Goal: Task Accomplishment & Management: Manage account settings

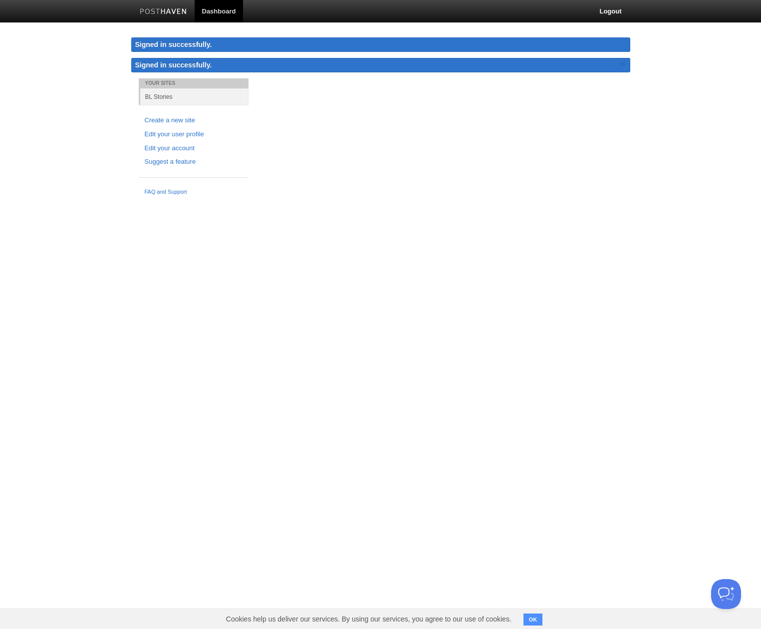
click at [217, 17] on link "Dashboard" at bounding box center [219, 11] width 49 height 22
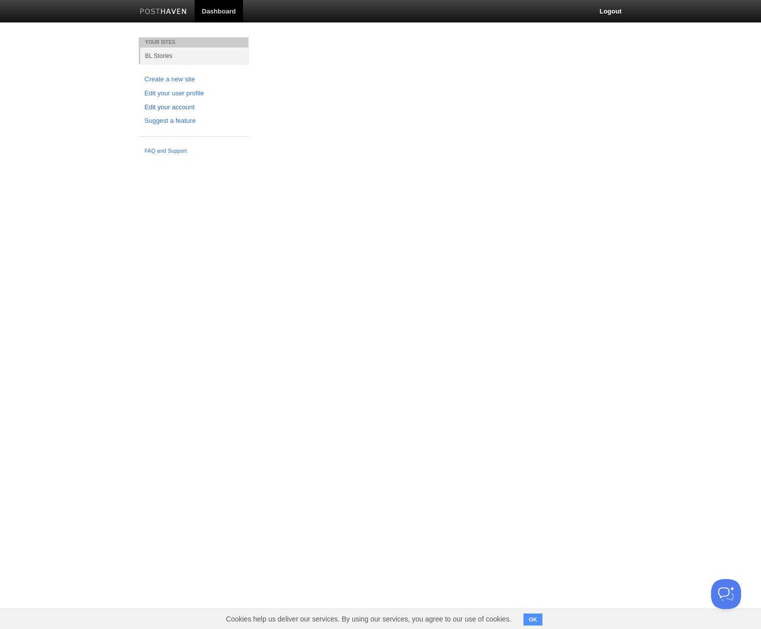
click at [188, 109] on link "Edit your account" at bounding box center [194, 107] width 98 height 10
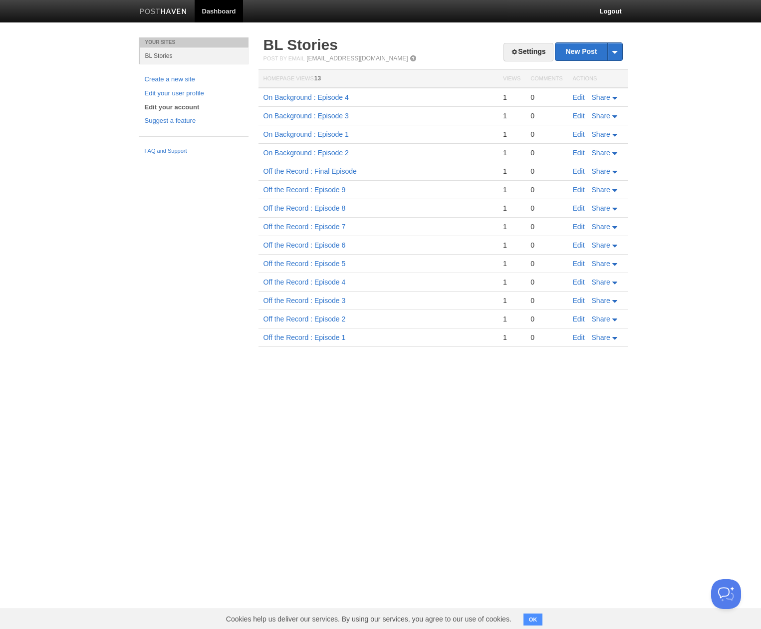
click at [186, 107] on link "Edit your account" at bounding box center [194, 107] width 98 height 10
click at [184, 106] on link "Edit your account" at bounding box center [194, 107] width 98 height 10
click at [521, 56] on link "Settings" at bounding box center [527, 52] width 49 height 18
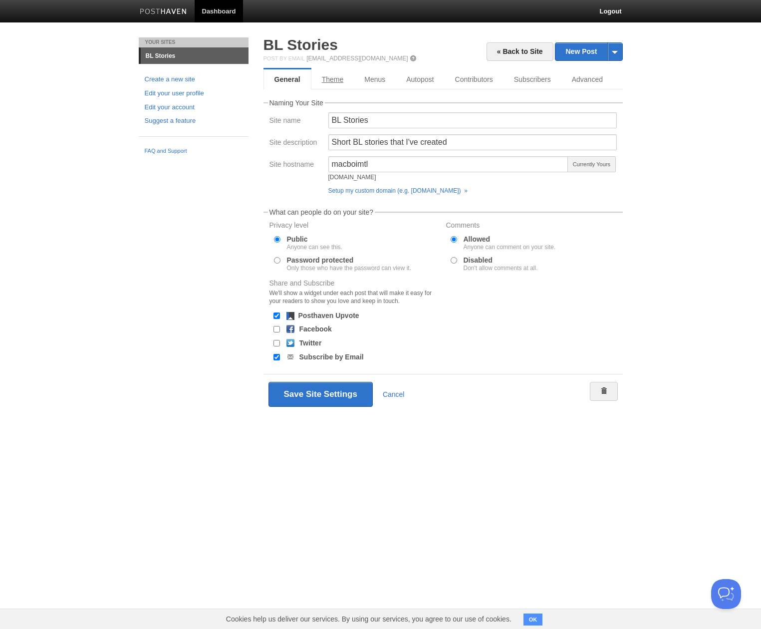
click at [339, 78] on link "Theme" at bounding box center [332, 79] width 43 height 20
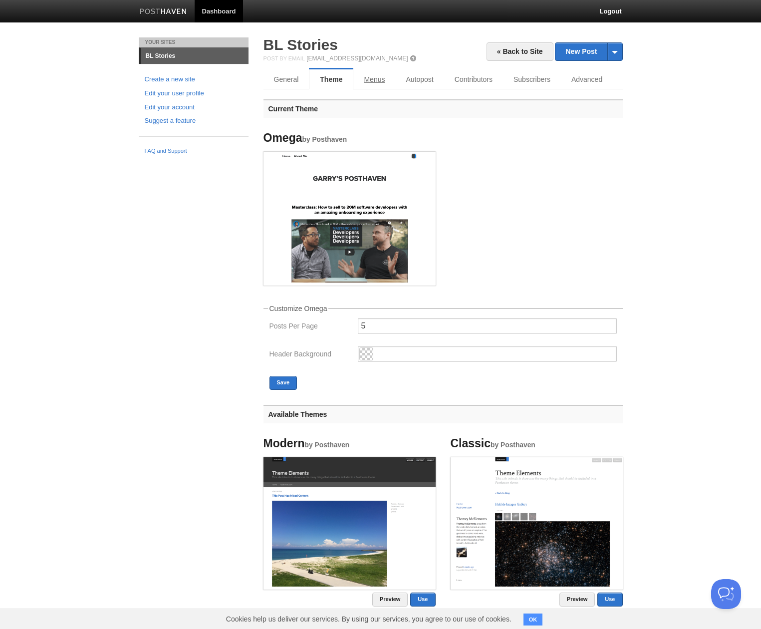
click at [384, 80] on link "Menus" at bounding box center [374, 79] width 42 height 20
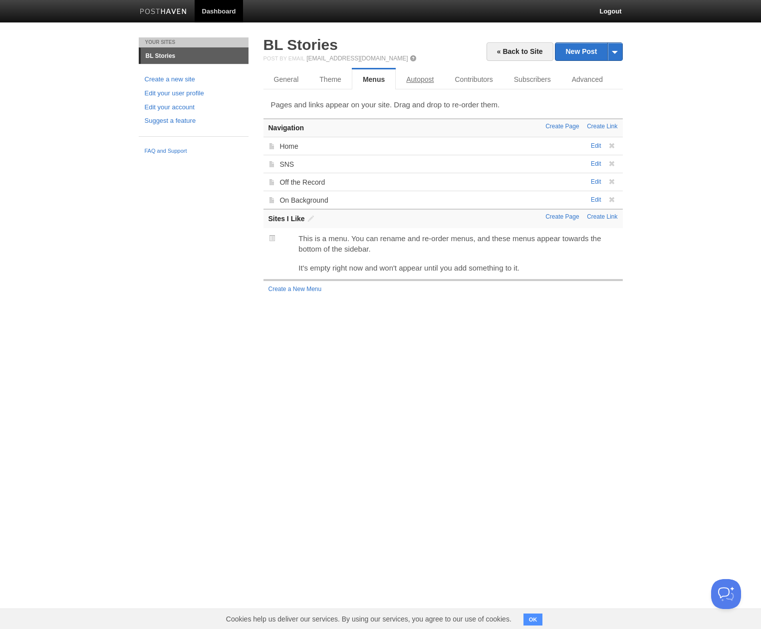
click at [414, 81] on link "Autopost" at bounding box center [420, 79] width 48 height 20
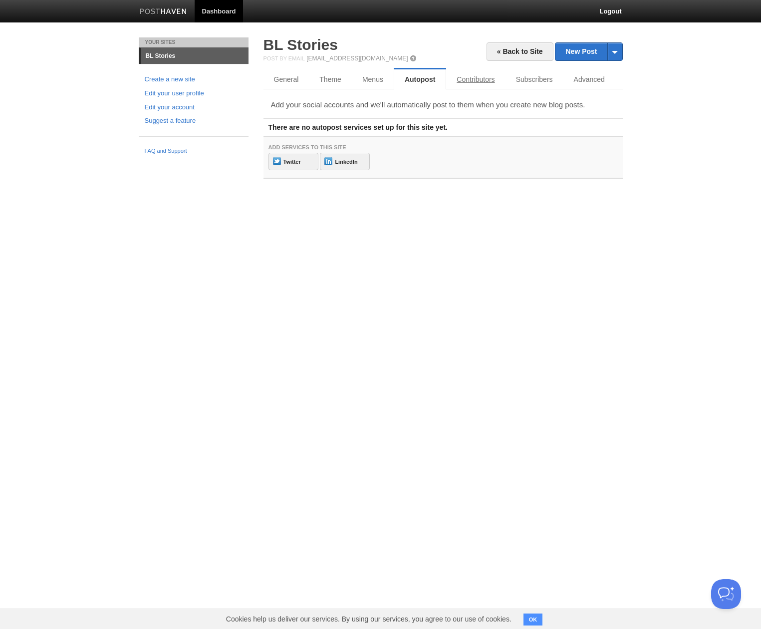
click at [470, 82] on link "Contributors" at bounding box center [475, 79] width 59 height 20
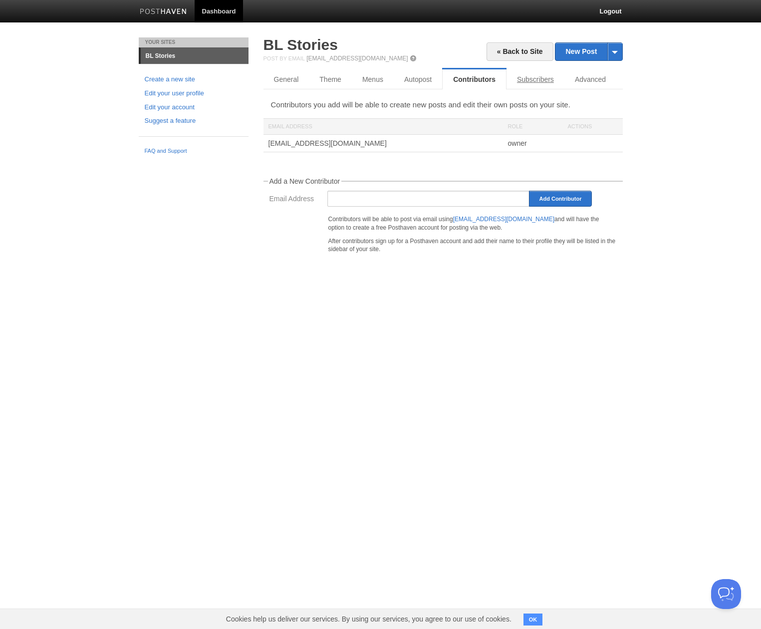
click at [524, 82] on link "Subscribers" at bounding box center [535, 79] width 58 height 20
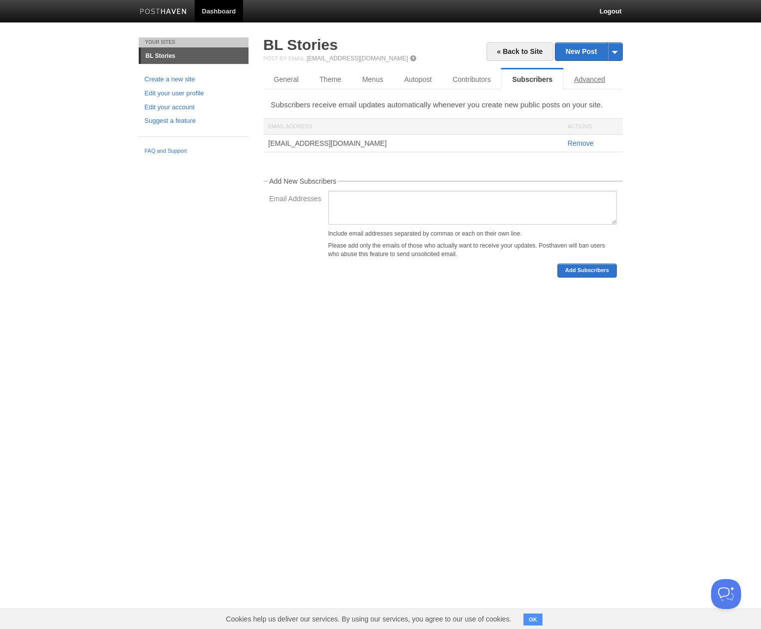
click at [573, 82] on link "Advanced" at bounding box center [589, 79] width 52 height 20
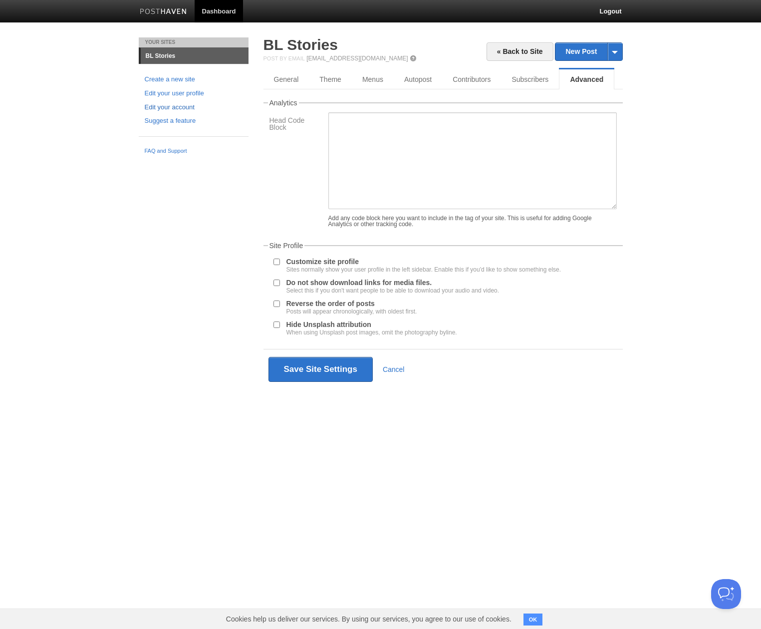
click at [181, 104] on link "Edit your account" at bounding box center [194, 107] width 98 height 10
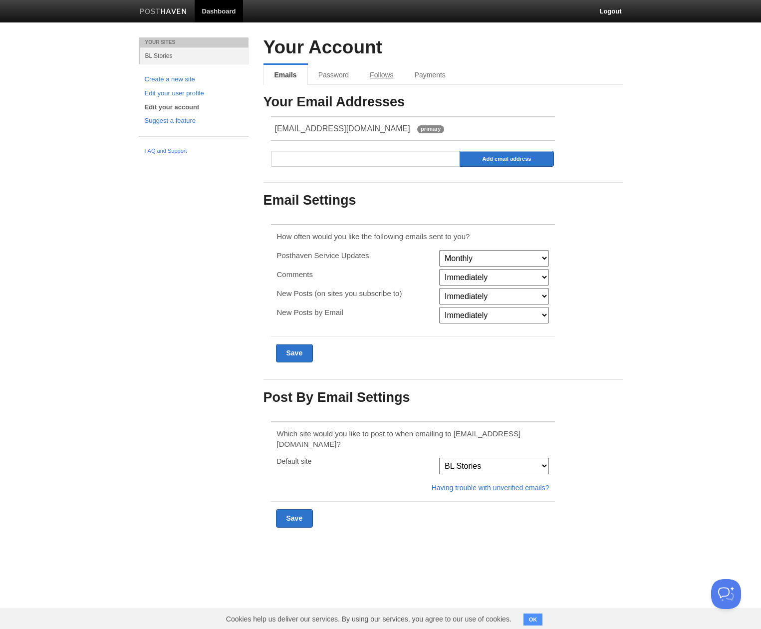
click at [397, 78] on link "Follows" at bounding box center [381, 75] width 44 height 20
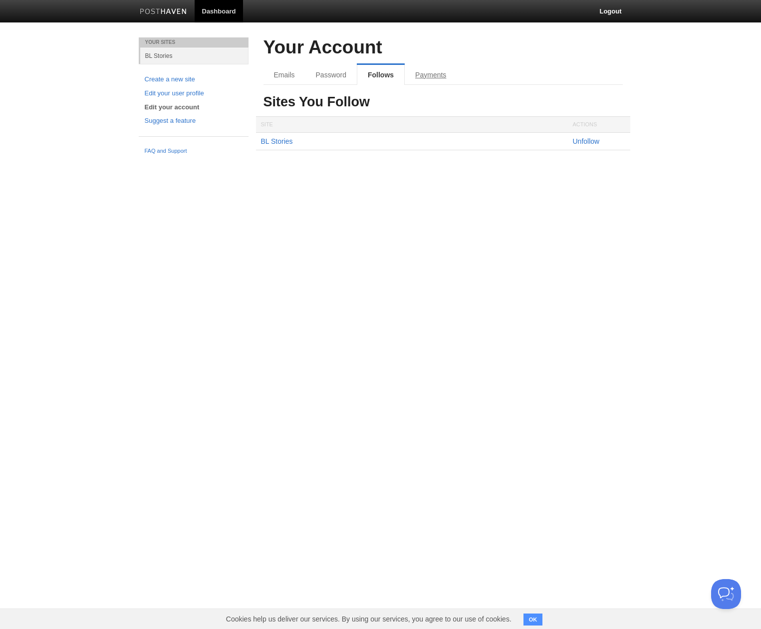
click at [426, 76] on link "Payments" at bounding box center [431, 75] width 52 height 20
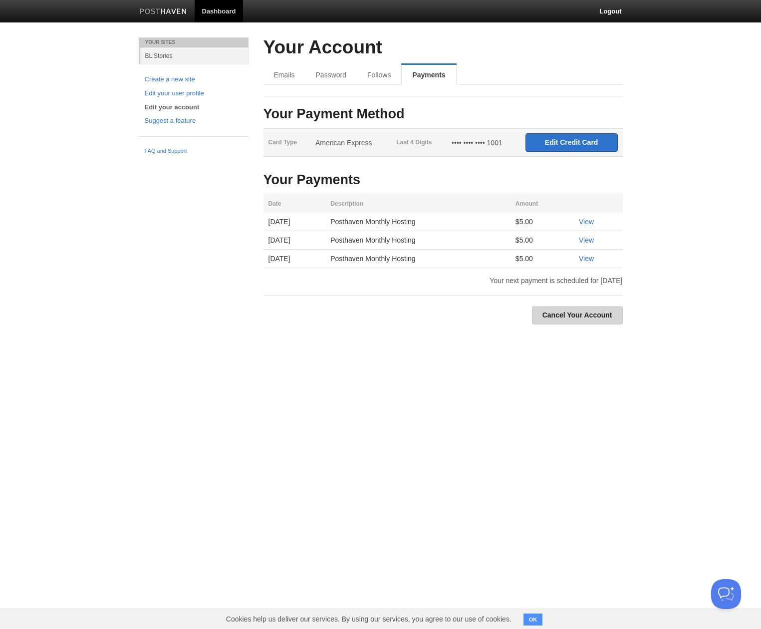
click at [577, 309] on link "Cancel Your Account" at bounding box center [577, 315] width 91 height 18
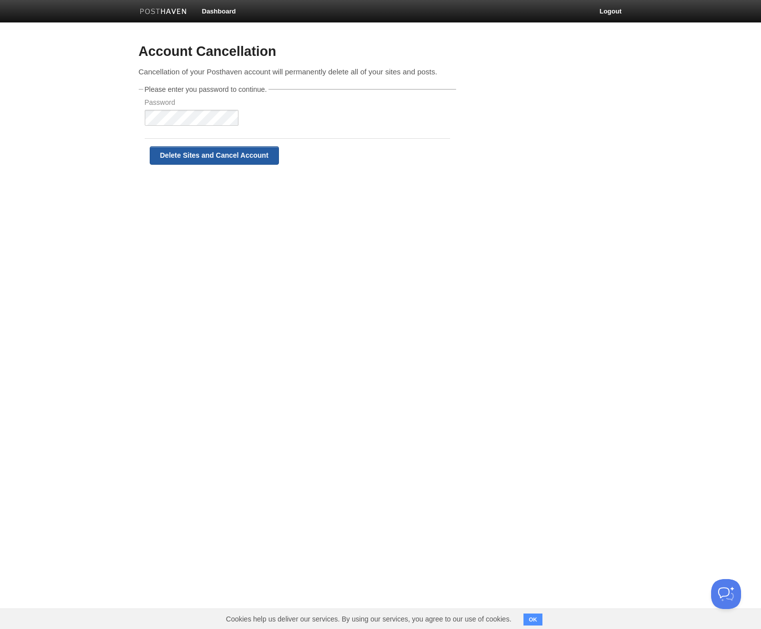
click at [240, 159] on input "Delete Sites and Cancel Account" at bounding box center [214, 155] width 129 height 18
